Goal: Transaction & Acquisition: Obtain resource

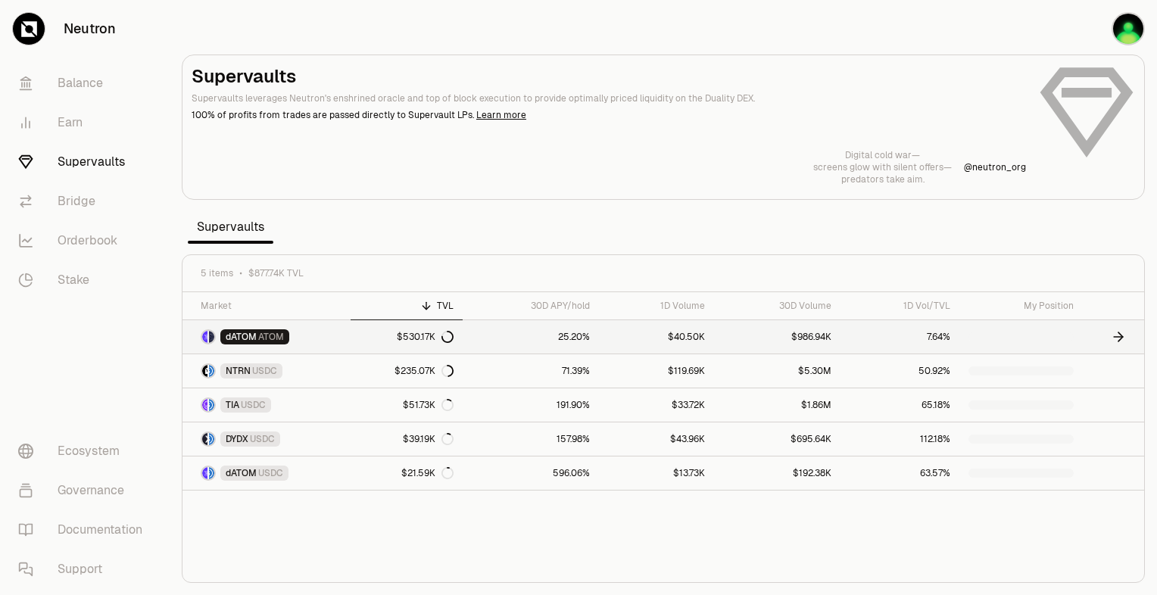
click at [348, 334] on link "dATOM ATOM" at bounding box center [267, 336] width 168 height 33
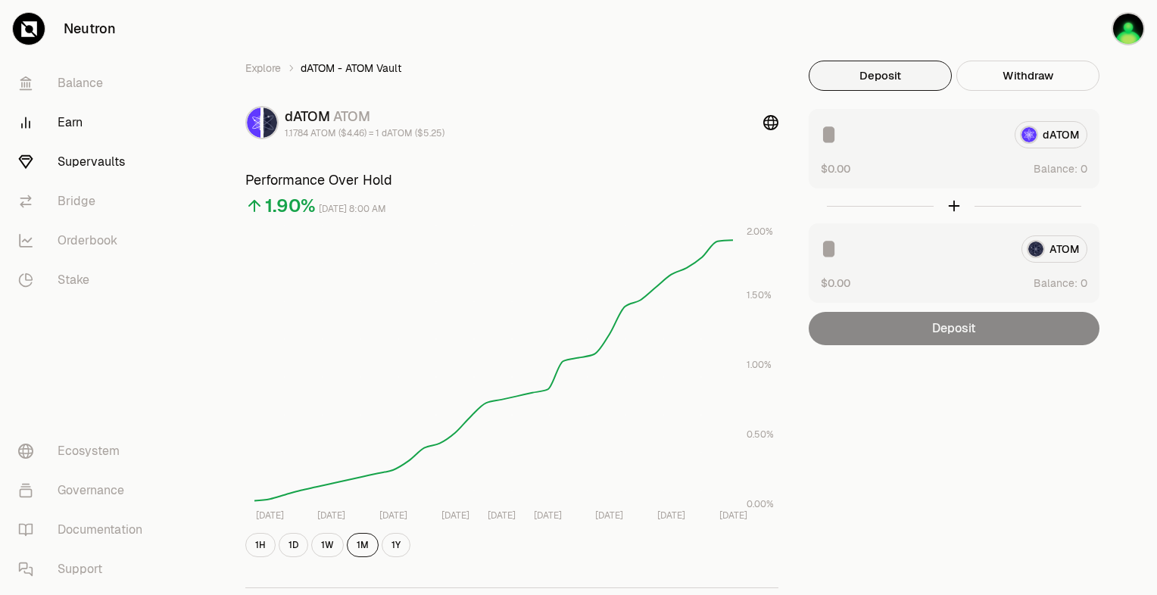
click at [87, 129] on link "Earn" at bounding box center [85, 122] width 158 height 39
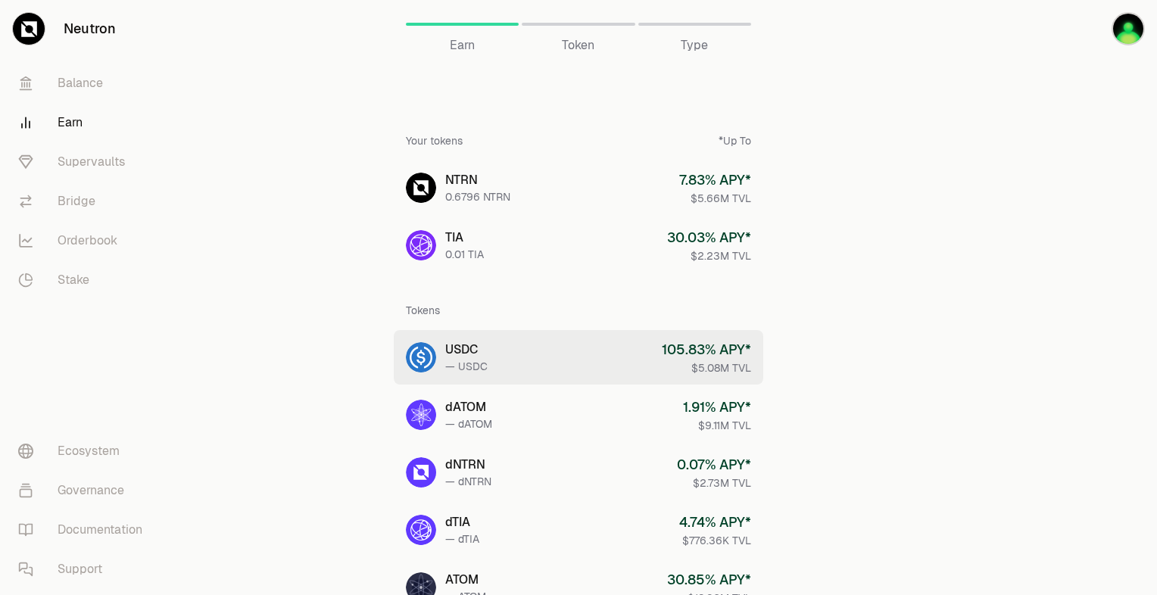
click at [714, 349] on div "105.83 % APY*" at bounding box center [706, 349] width 89 height 21
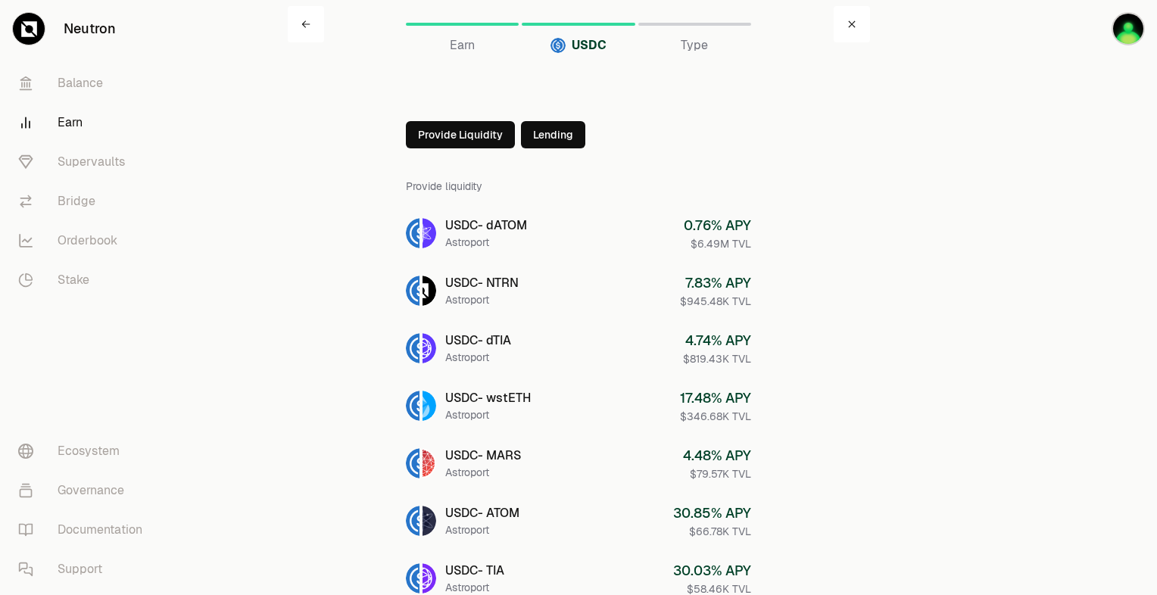
scroll to position [303, 0]
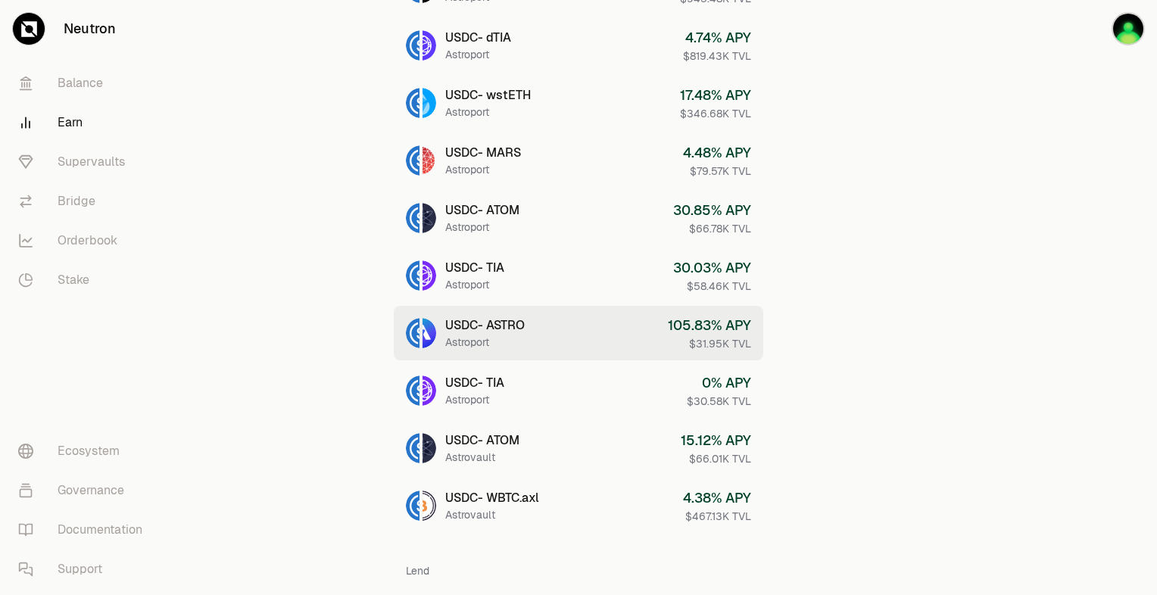
click at [585, 322] on link "USDC - ASTRO Astroport 105.83 % APY $31.95K TVL" at bounding box center [579, 333] width 370 height 55
